Goal: Information Seeking & Learning: Check status

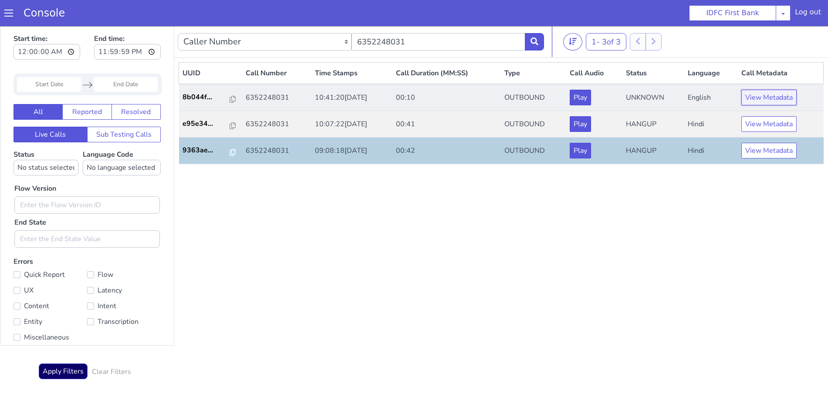
click at [764, 96] on button "View Metadata" at bounding box center [769, 98] width 55 height 16
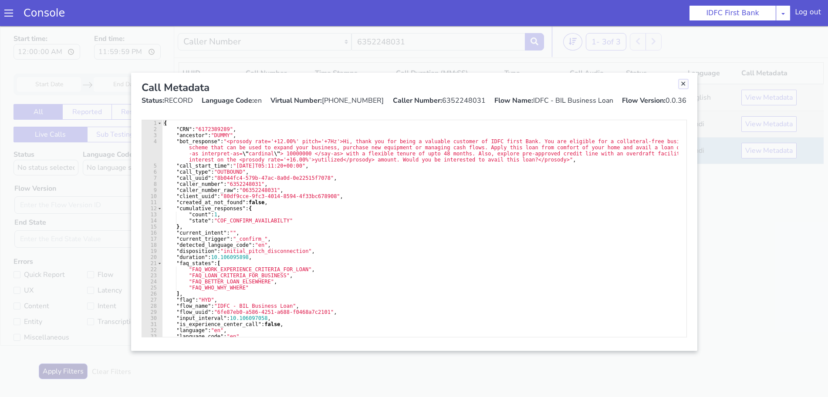
click at [682, 81] on link "Close" at bounding box center [683, 84] width 9 height 9
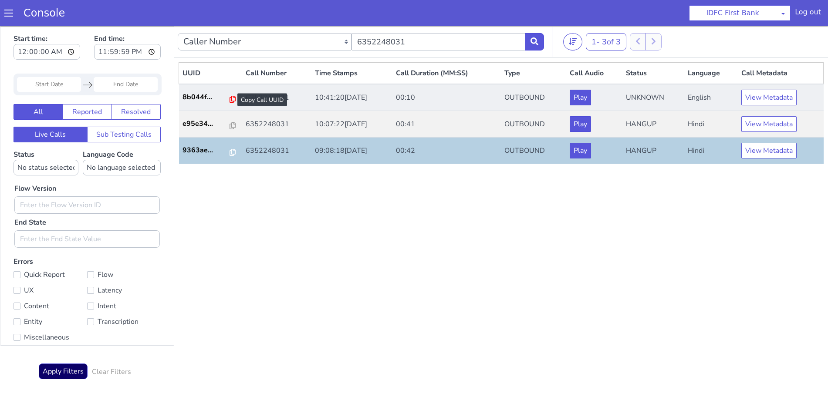
click at [230, 99] on icon at bounding box center [233, 99] width 6 height 7
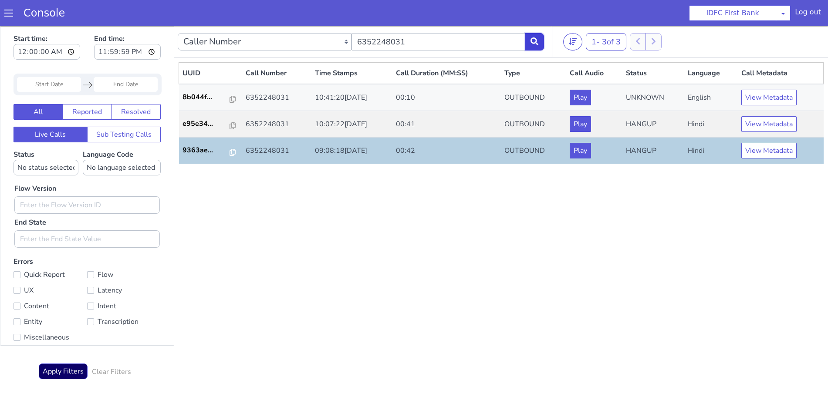
click at [537, 43] on icon at bounding box center [535, 41] width 8 height 8
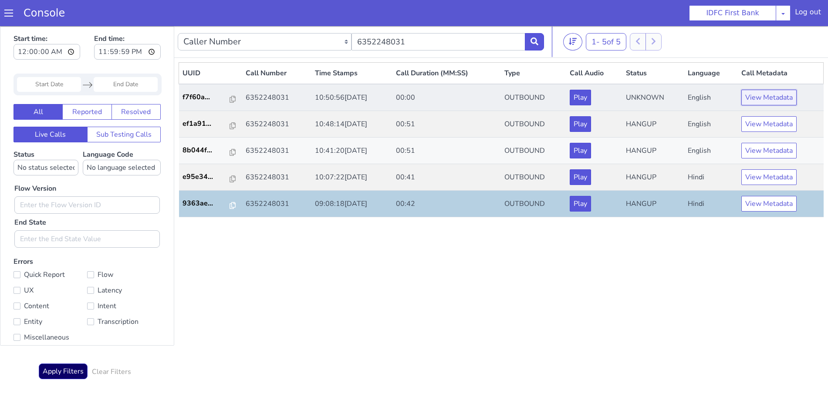
click at [765, 98] on button "View Metadata" at bounding box center [769, 98] width 55 height 16
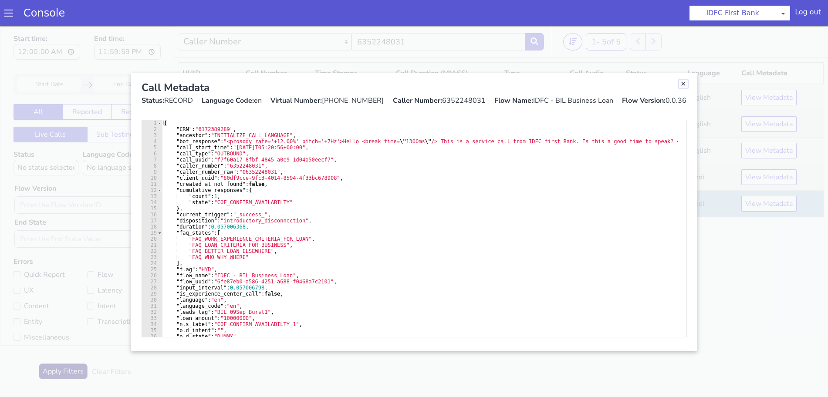
click at [681, 84] on link "Close" at bounding box center [683, 84] width 9 height 9
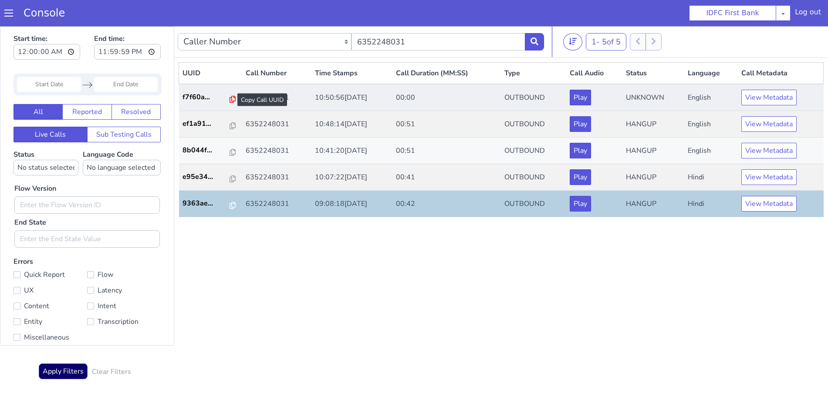
click at [230, 99] on icon at bounding box center [233, 99] width 6 height 7
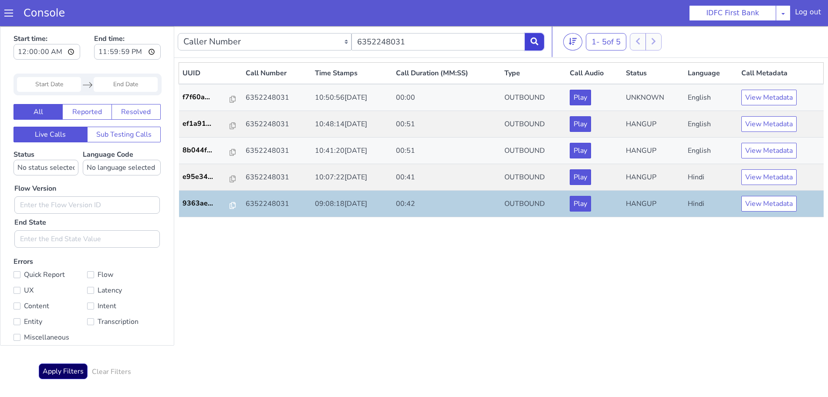
click at [536, 45] on icon at bounding box center [535, 41] width 8 height 8
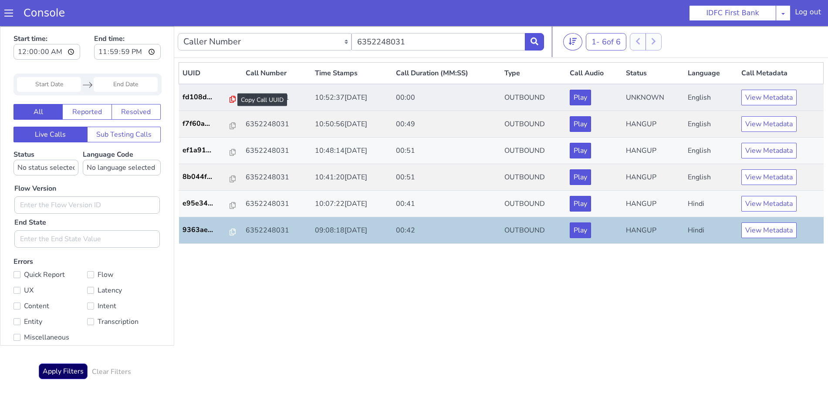
click at [230, 99] on icon at bounding box center [233, 99] width 6 height 7
